Goal: Complete application form

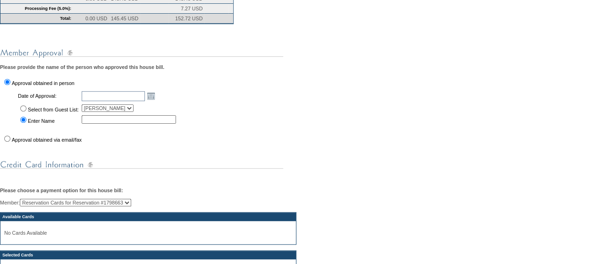
scroll to position [248, 0]
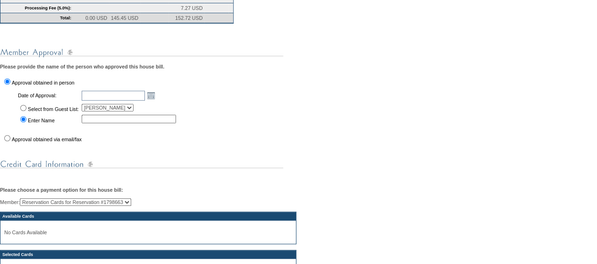
click at [66, 112] on label "Select from Guest List:" at bounding box center [53, 109] width 51 height 6
click at [26, 111] on input "Select from Guest List:" at bounding box center [23, 108] width 6 height 6
radio input "true"
click at [156, 100] on link "Open the calendar popup." at bounding box center [151, 95] width 10 height 10
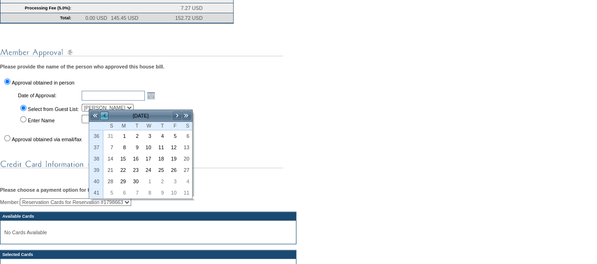
click at [103, 118] on link "<" at bounding box center [104, 115] width 9 height 9
click at [103, 117] on link "<" at bounding box center [104, 115] width 9 height 9
click at [150, 181] on link "30" at bounding box center [148, 181] width 12 height 10
type input "[DATE]"
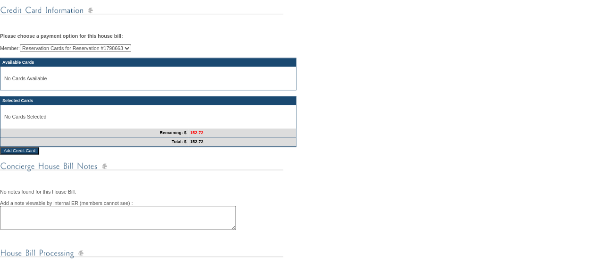
scroll to position [403, 0]
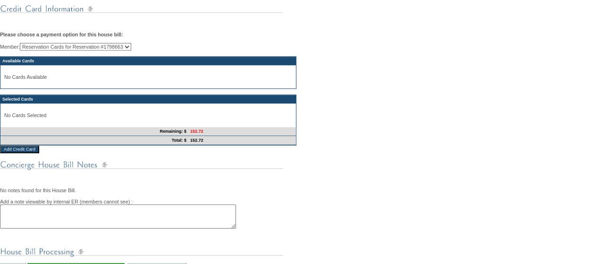
click at [10, 153] on input "Add Credit Card" at bounding box center [19, 149] width 39 height 8
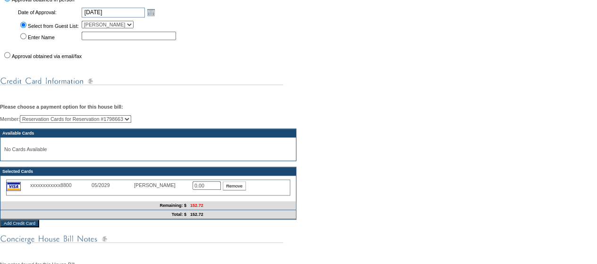
scroll to position [332, 0]
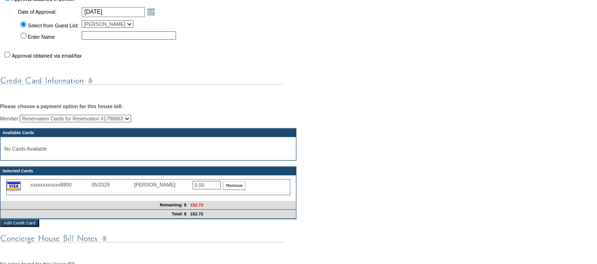
click at [213, 189] on input "0.00" at bounding box center [206, 185] width 28 height 8
type input "152.72"
click at [216, 218] on td "152.72" at bounding box center [242, 213] width 108 height 9
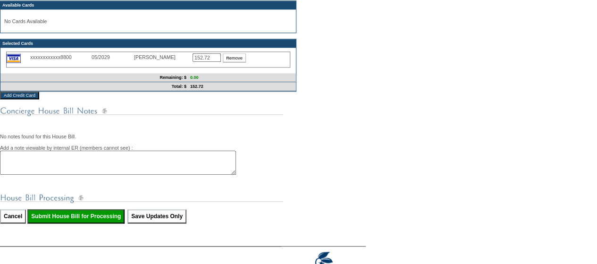
click at [73, 223] on input "Submit House Bill for Processing" at bounding box center [75, 216] width 97 height 14
type input "Processing..."
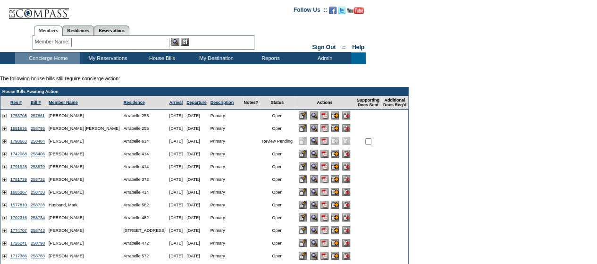
click at [339, 155] on input "image" at bounding box center [335, 154] width 8 height 8
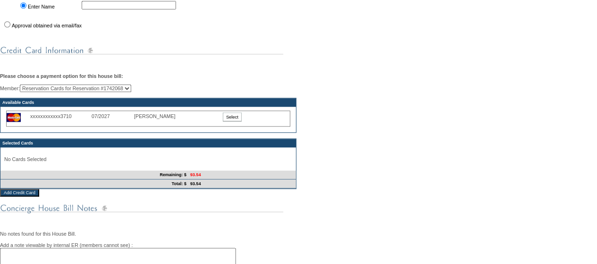
scroll to position [361, 0]
